Goal: Transaction & Acquisition: Purchase product/service

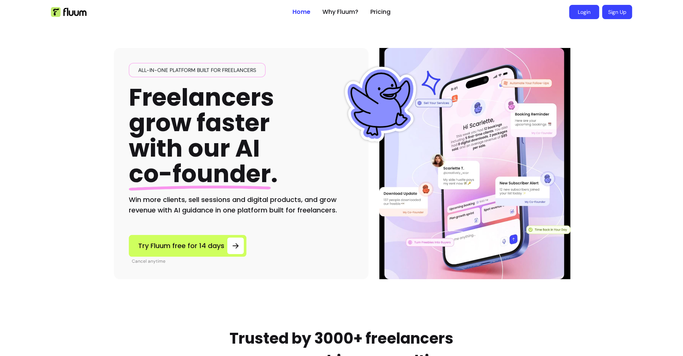
click at [579, 13] on link "Login" at bounding box center [584, 12] width 30 height 14
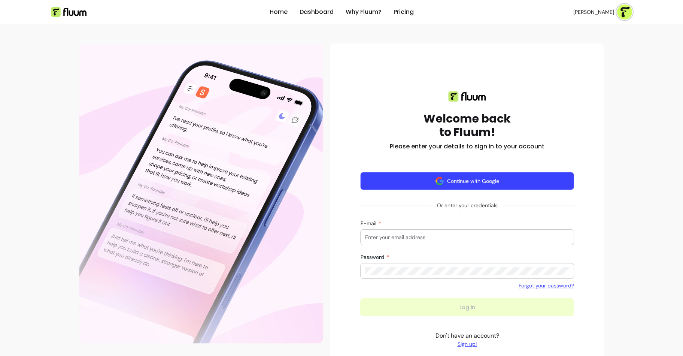
click at [442, 182] on img "button" at bounding box center [439, 180] width 9 height 9
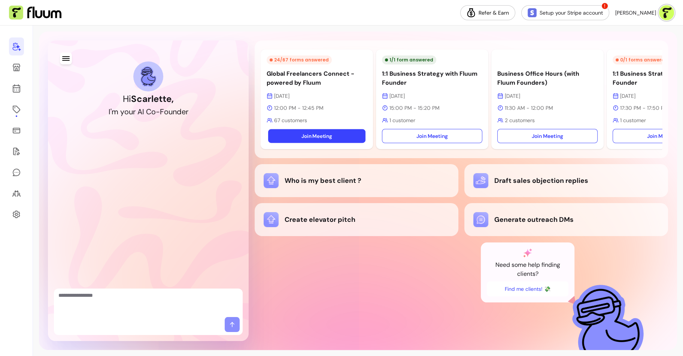
click at [328, 138] on link "Join Meeting" at bounding box center [316, 136] width 97 height 14
click at [313, 84] on p "Global Freelancers Connect - powered by Fluum" at bounding box center [317, 78] width 100 height 18
click at [18, 107] on icon at bounding box center [16, 109] width 9 height 9
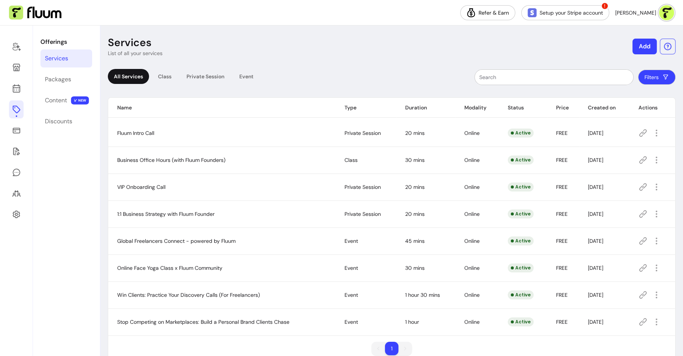
click at [640, 240] on icon at bounding box center [642, 240] width 9 height 9
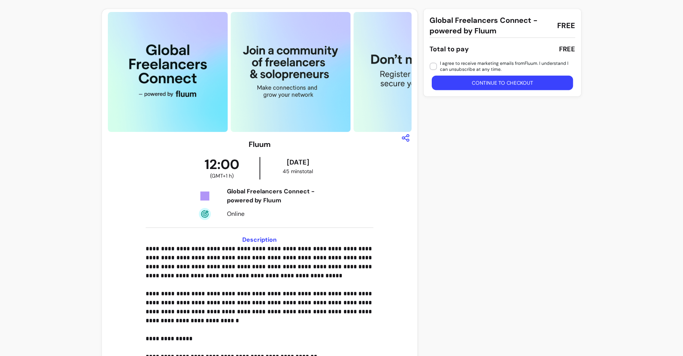
click at [454, 85] on button "Continue to checkout" at bounding box center [502, 83] width 142 height 15
